Goal: Communication & Community: Answer question/provide support

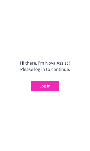
click at [54, 92] on div "Hi there, I ' m Nova Assist ! Please log in to continue. Log in" at bounding box center [45, 75] width 90 height 151
click at [51, 88] on button "Log in" at bounding box center [45, 86] width 28 height 11
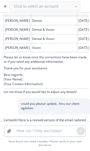
scroll to position [131, 0]
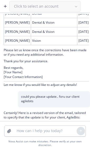
click at [2, 5] on button "button" at bounding box center [5, 6] width 8 height 8
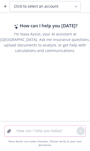
click at [30, 131] on textarea at bounding box center [44, 131] width 63 height 11
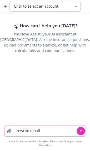
paste textarea "Hi [PERSON_NAME], I have attached a cover page if you could just align the back…"
type textarea "rewrite email Hi [PERSON_NAME], I have attached a cover page if you could just …"
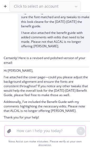
scroll to position [20, 0]
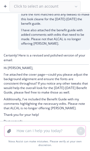
click at [43, 131] on textarea at bounding box center [44, 131] width 63 height 11
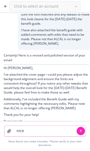
type textarea "nicer"
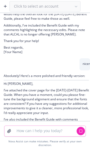
scroll to position [97, 0]
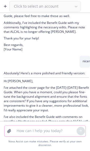
click at [31, 127] on textarea at bounding box center [44, 131] width 63 height 11
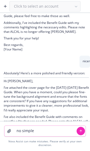
type textarea "no simpler"
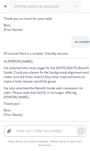
scroll to position [220, 0]
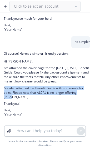
drag, startPoint x: 20, startPoint y: 95, endPoint x: 4, endPoint y: 88, distance: 17.9
click at [4, 88] on p "I’ve also attached the Benefit Guide with comments for edits. Please note that …" at bounding box center [46, 92] width 85 height 13
copy p "’ve also attached the Benefit Guide with comments for edits. Please note that A…"
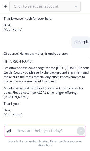
click at [17, 128] on textarea at bounding box center [44, 131] width 63 height 11
paste textarea "’ve also attached the Benefit Guide with comments for edits. Please note that A…"
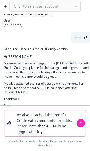
drag, startPoint x: 55, startPoint y: 121, endPoint x: 29, endPoint y: 120, distance: 26.5
click at [29, 120] on textarea "’ve also attached the Benefit Guide with comments for edits. Please note that A…" at bounding box center [44, 123] width 63 height 26
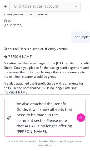
type textarea "’ve also attached the Benefit Guide, it will show all edits that need to be mad…"
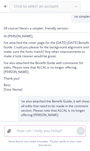
scroll to position [220, 0]
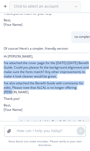
drag, startPoint x: 20, startPoint y: 95, endPoint x: 3, endPoint y: 68, distance: 32.8
click at [3, 68] on div "Of course! Here’s a simpler, friendly version: Hi [PERSON_NAME], I’ve attached …" at bounding box center [45, 79] width 90 height 73
click at [13, 79] on p "I’ve attached the cover page for the [DATE]-[DATE] Benefit Guide. Could you ple…" at bounding box center [46, 70] width 85 height 18
click at [15, 94] on p "I’ve also attached the Benefit Guide with comments for edits. Please note that …" at bounding box center [46, 87] width 85 height 13
drag, startPoint x: 15, startPoint y: 99, endPoint x: 25, endPoint y: 102, distance: 10.8
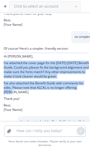
click at [15, 99] on div "Of course! Here’s a simpler, friendly version: Hi [PERSON_NAME], I’ve attached …" at bounding box center [46, 79] width 85 height 67
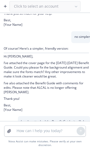
click at [25, 101] on p "Thank you!" at bounding box center [46, 98] width 85 height 4
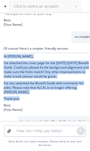
drag, startPoint x: 24, startPoint y: 103, endPoint x: 2, endPoint y: 61, distance: 47.9
click at [2, 61] on div "Of course! Here’s a simpler, friendly version: Hi [PERSON_NAME], I’ve attached …" at bounding box center [45, 79] width 90 height 73
copy div "Hi [PERSON_NAME], I’ve attached the cover page for the [DATE]-[DATE] Benefit Gu…"
click at [37, 101] on p "Thank you!" at bounding box center [46, 98] width 85 height 4
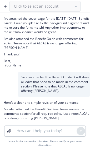
scroll to position [273, 0]
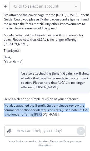
drag, startPoint x: 55, startPoint y: 115, endPoint x: 1, endPoint y: 107, distance: 54.9
click at [1, 107] on div "Here’s a clear and simple revision of your sentence: I’ve also attached the Ben…" at bounding box center [45, 108] width 90 height 28
copy p "I’ve also attached the Benefit Guide—please review the comments section for all…"
